Goal: Transaction & Acquisition: Subscribe to service/newsletter

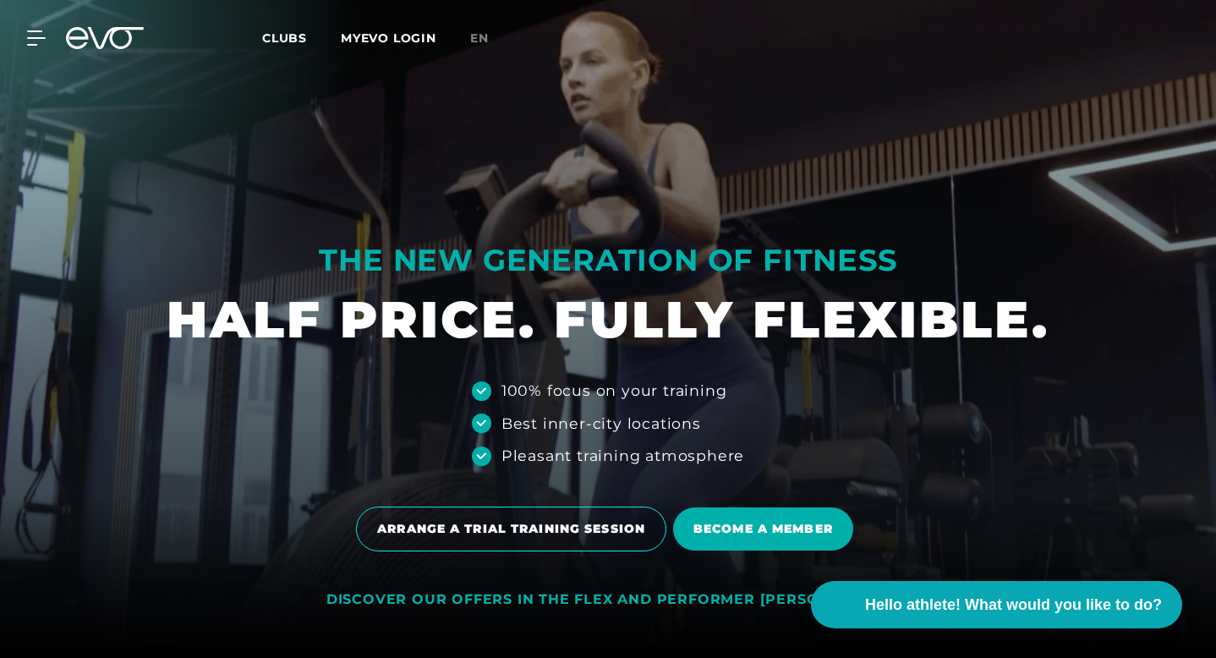
click at [28, 46] on div "MyEVO Login About EVO Memberships Trial training DAY PASS [GEOGRAPHIC_DATA] [GE…" at bounding box center [607, 38] width 1209 height 49
click at [29, 45] on icon at bounding box center [40, 38] width 24 height 14
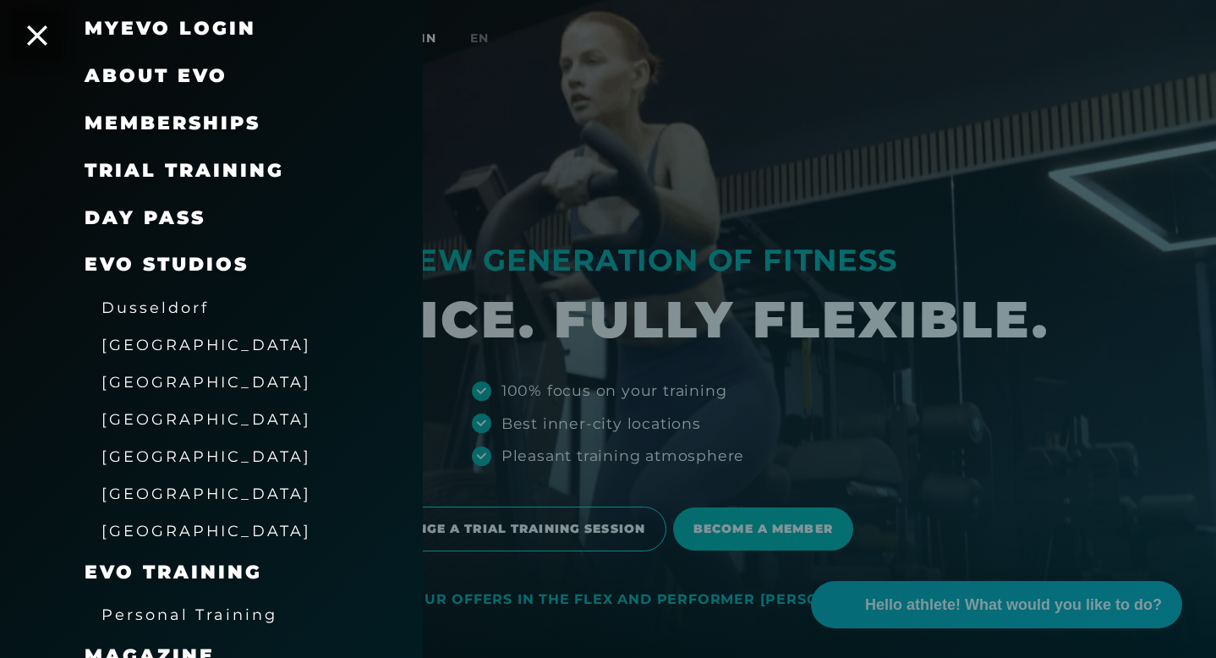
scroll to position [271, 0]
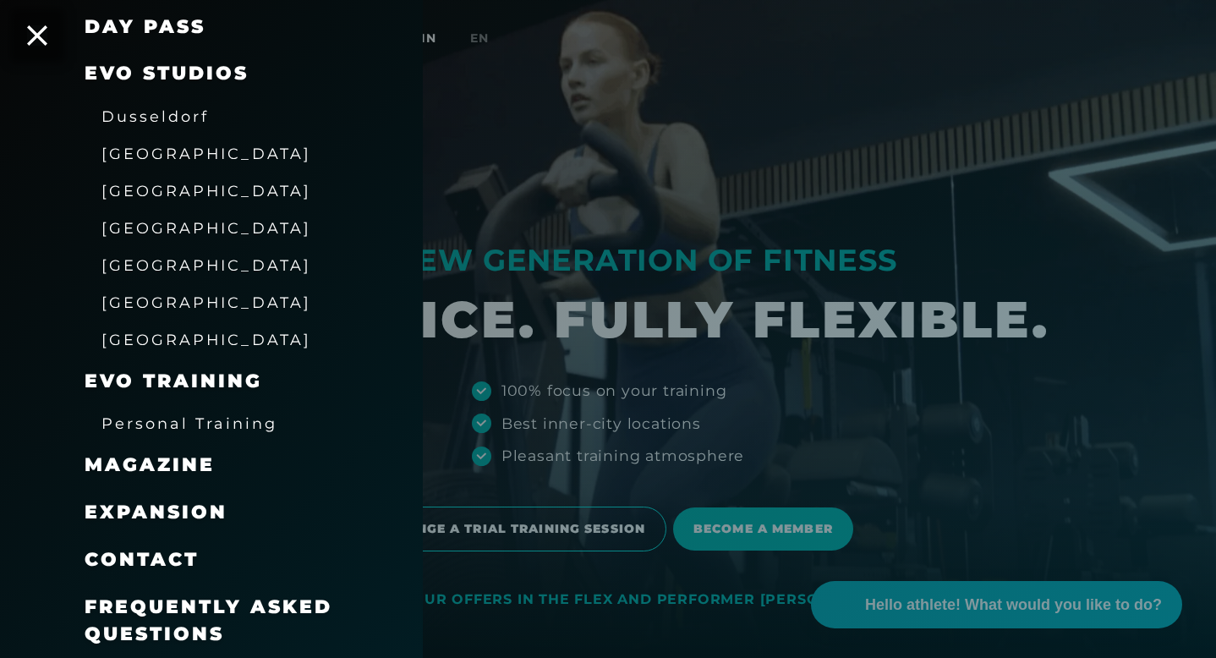
click at [137, 156] on font "[GEOGRAPHIC_DATA]" at bounding box center [206, 154] width 210 height 18
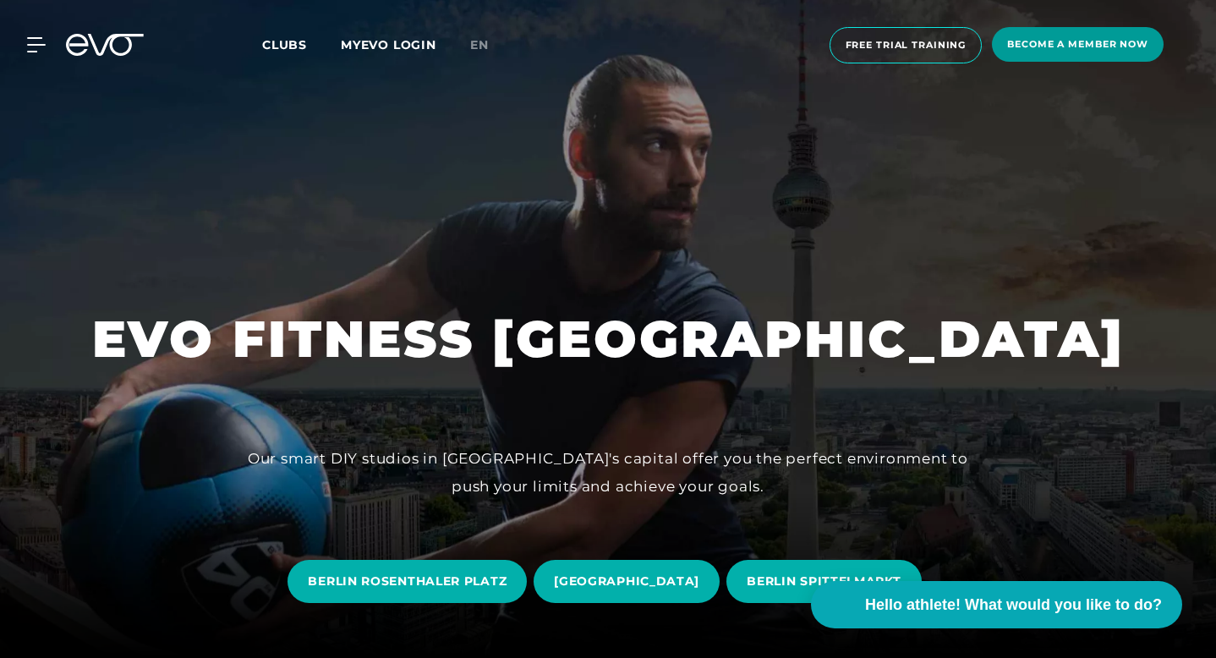
click at [1078, 46] on font "Become a member now" at bounding box center [1077, 44] width 141 height 12
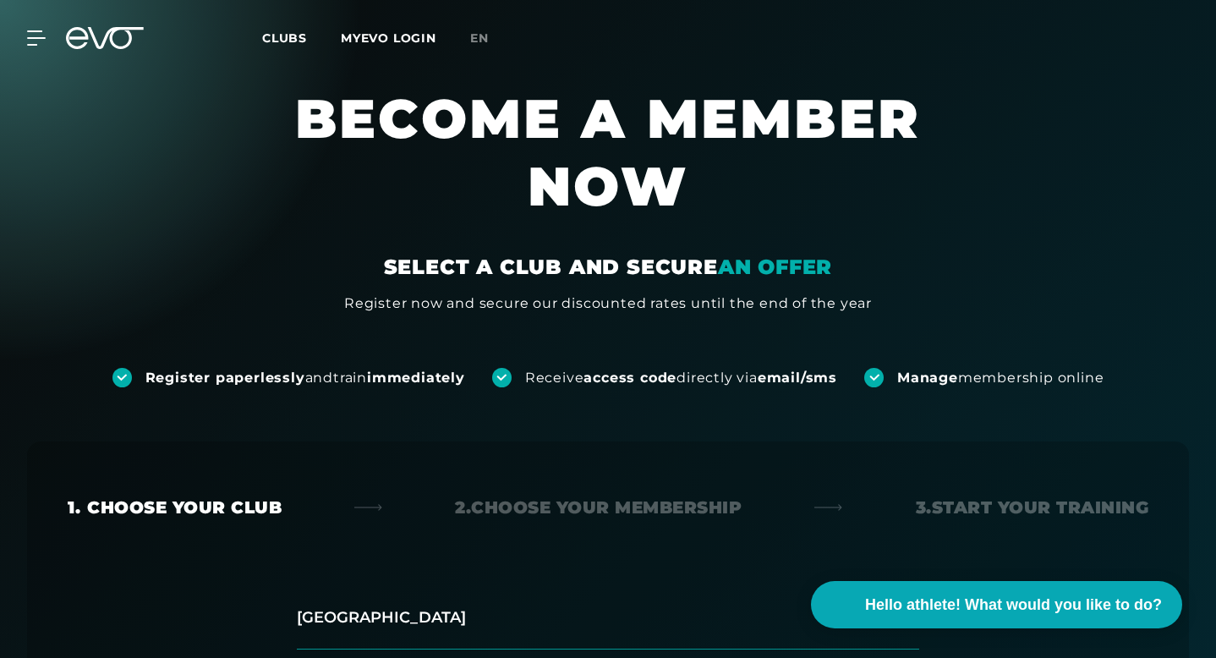
click at [376, 43] on font "MYEVO LOGIN" at bounding box center [389, 37] width 96 height 15
